Goal: Task Accomplishment & Management: Use online tool/utility

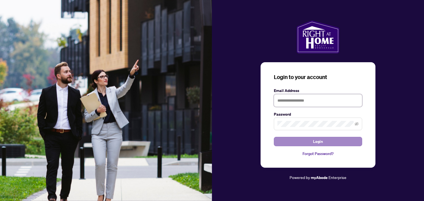
type input "**********"
click at [320, 142] on span "Login" at bounding box center [318, 141] width 10 height 9
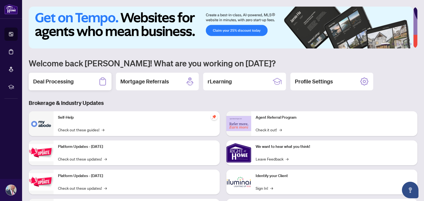
click at [66, 81] on h2 "Deal Processing" at bounding box center [53, 82] width 41 height 8
